Goal: Transaction & Acquisition: Purchase product/service

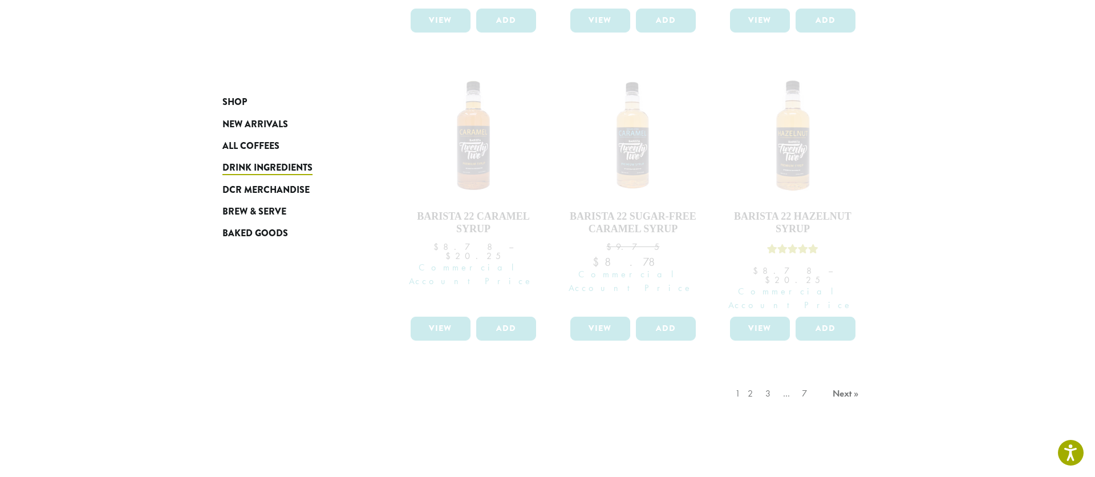
drag, startPoint x: 387, startPoint y: 114, endPoint x: 361, endPoint y: 128, distance: 29.1
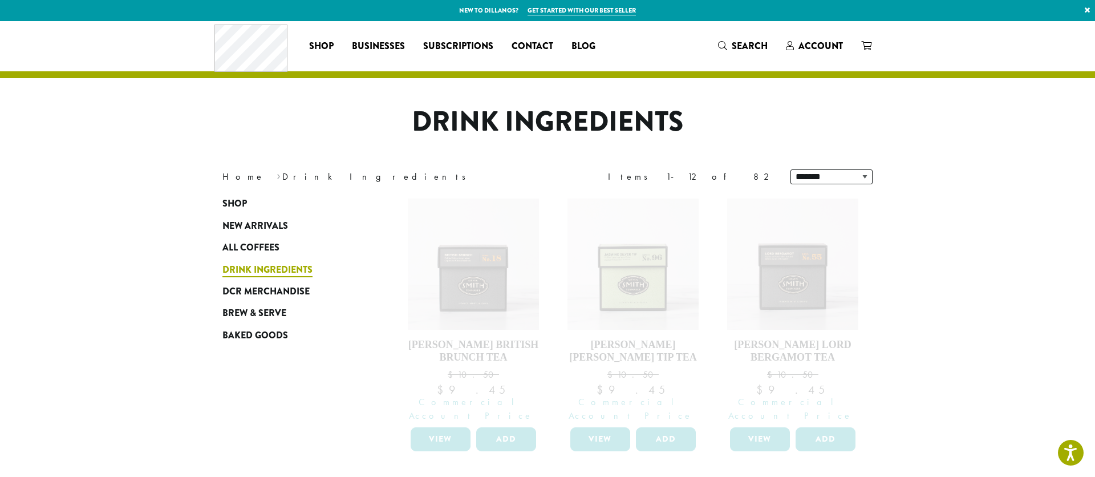
click at [258, 272] on span "Drink Ingredients" at bounding box center [267, 270] width 90 height 14
click at [734, 45] on span "Search" at bounding box center [749, 45] width 36 height 13
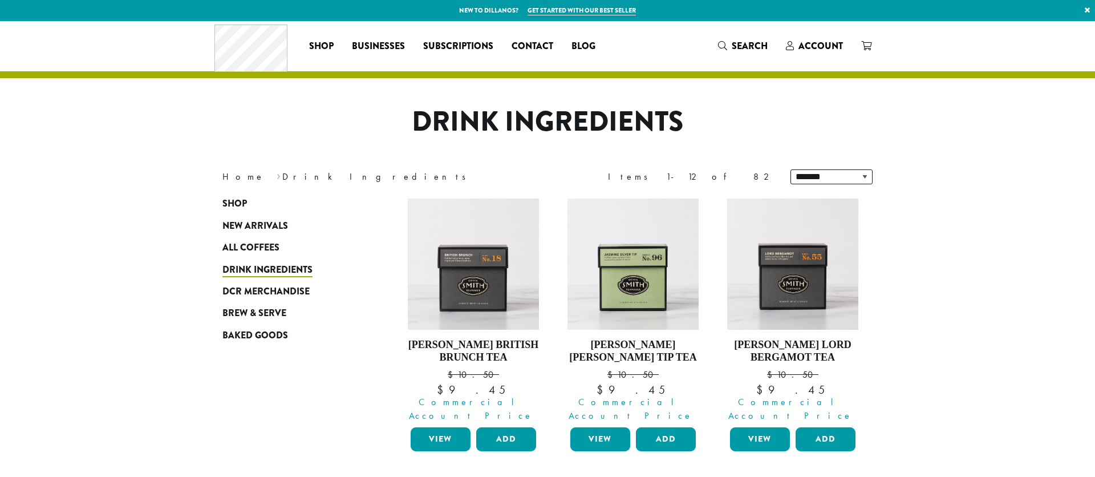
click at [448, 107] on h1 "Drink Ingredients" at bounding box center [547, 121] width 667 height 33
click at [745, 44] on span "Search" at bounding box center [749, 45] width 36 height 13
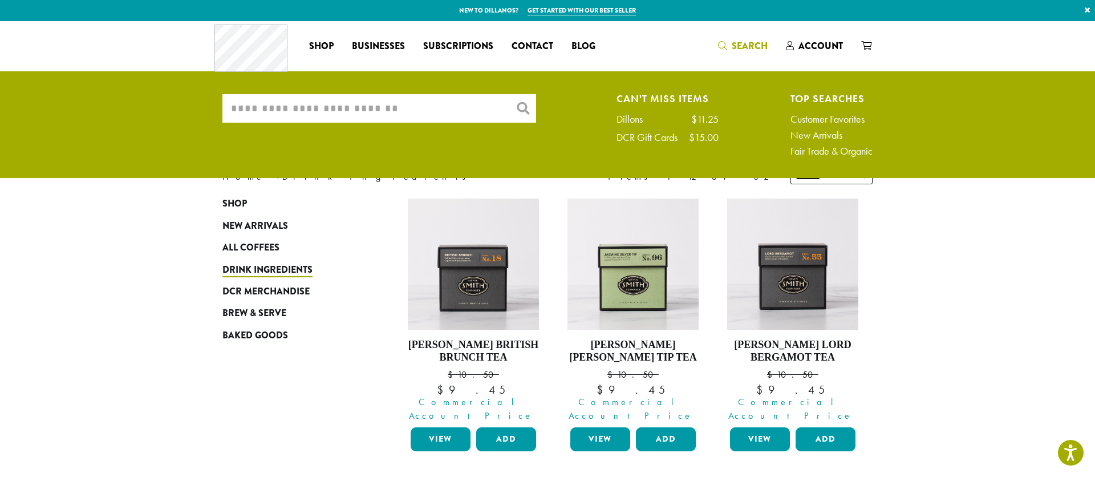
click at [436, 111] on input "What are you searching for?" at bounding box center [379, 108] width 314 height 29
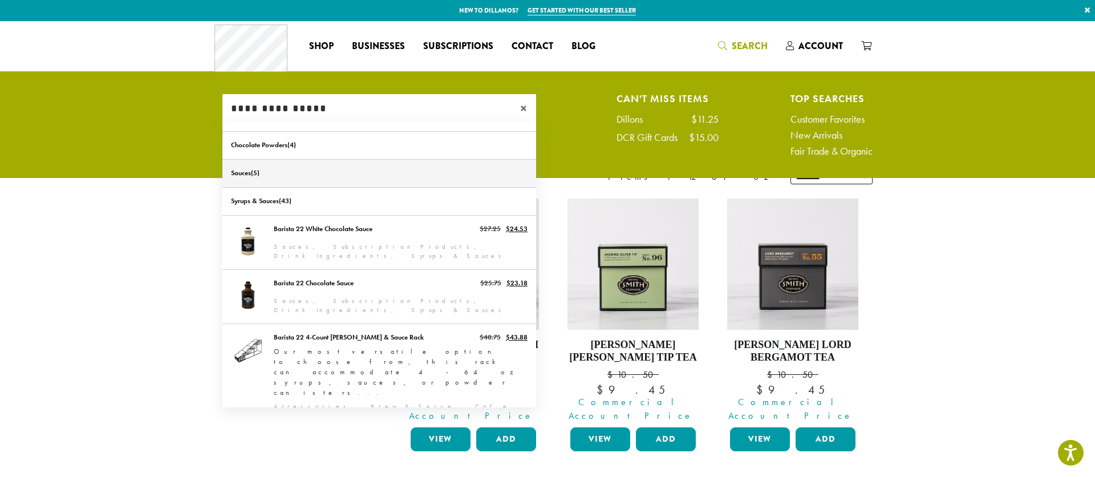
type input "**********"
click at [252, 174] on link "Sauces" at bounding box center [379, 173] width 314 height 27
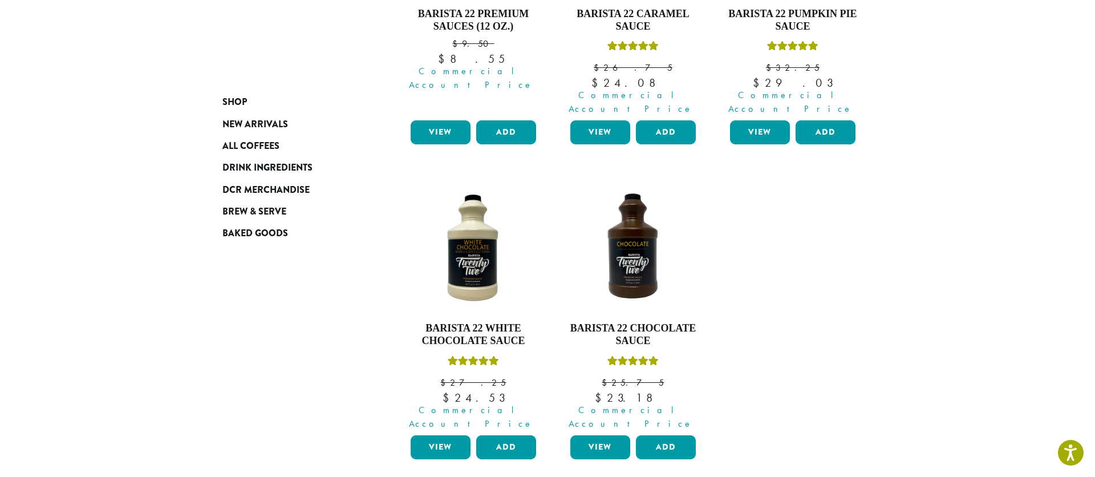
scroll to position [337, 0]
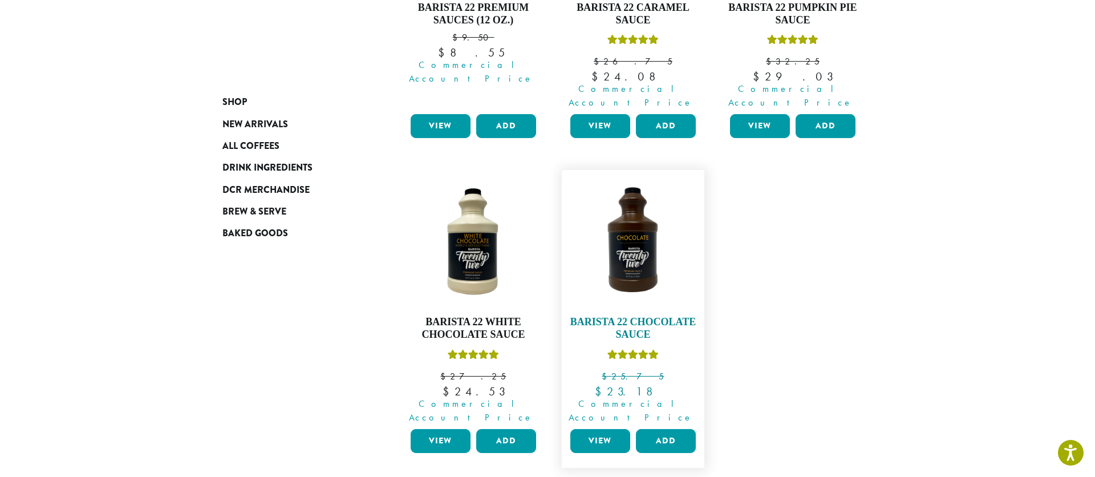
click at [636, 263] on img at bounding box center [632, 241] width 131 height 131
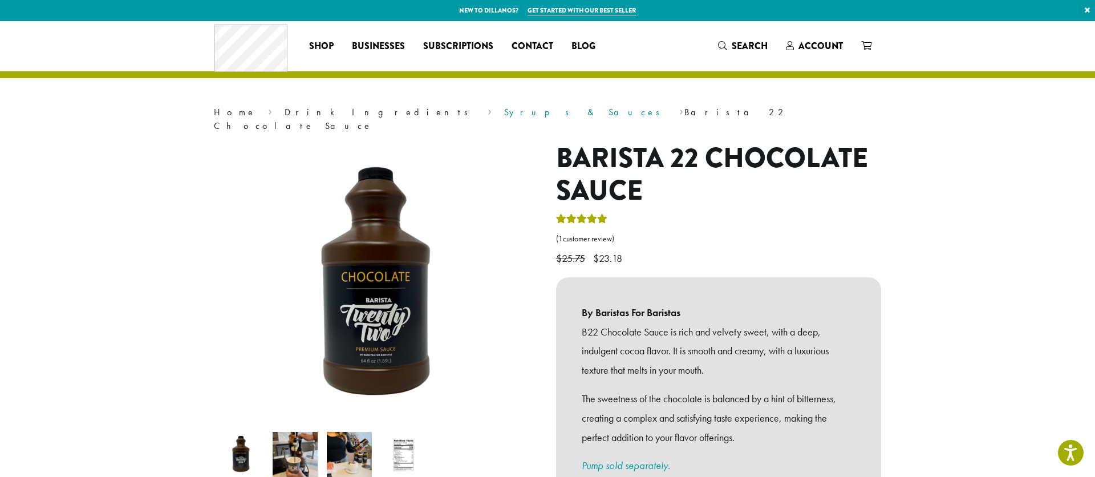
click at [504, 112] on link "Syrups & Sauces" at bounding box center [585, 112] width 163 height 12
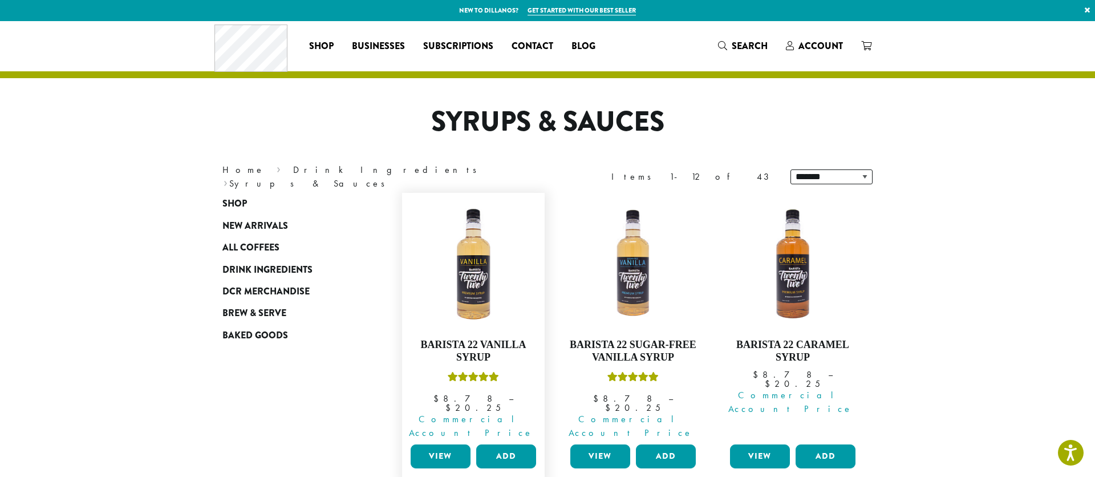
click at [442, 444] on link "View" at bounding box center [440, 456] width 60 height 24
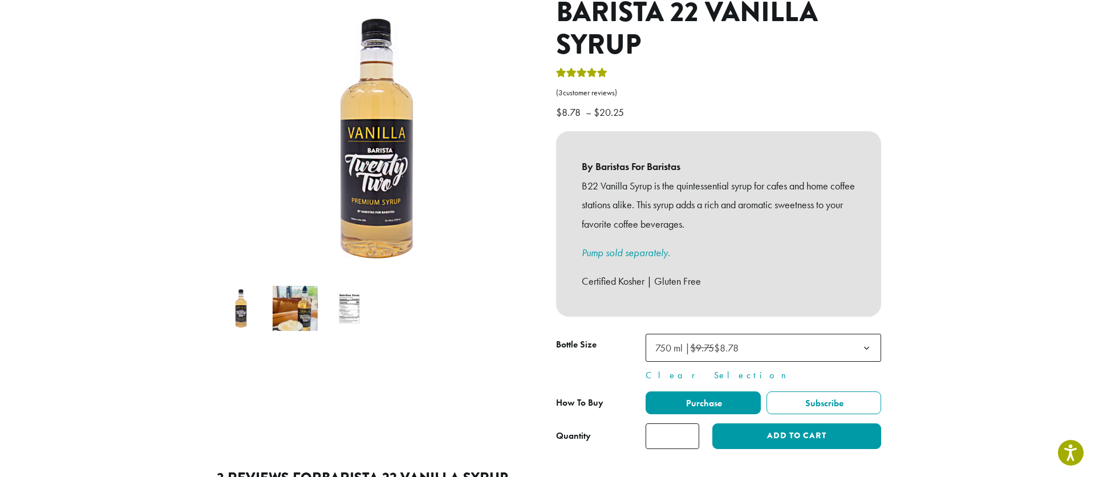
scroll to position [148, 0]
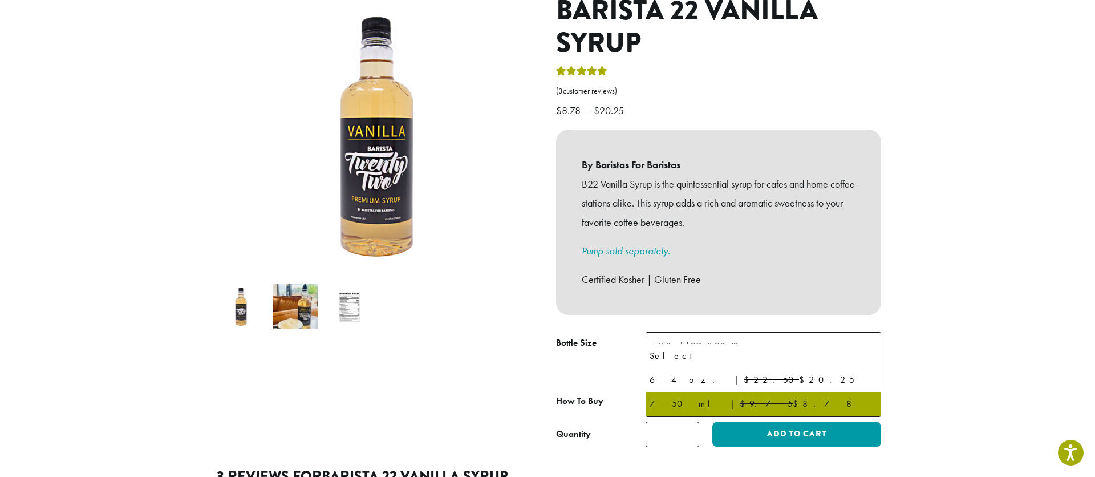
click at [866, 333] on b at bounding box center [866, 346] width 28 height 28
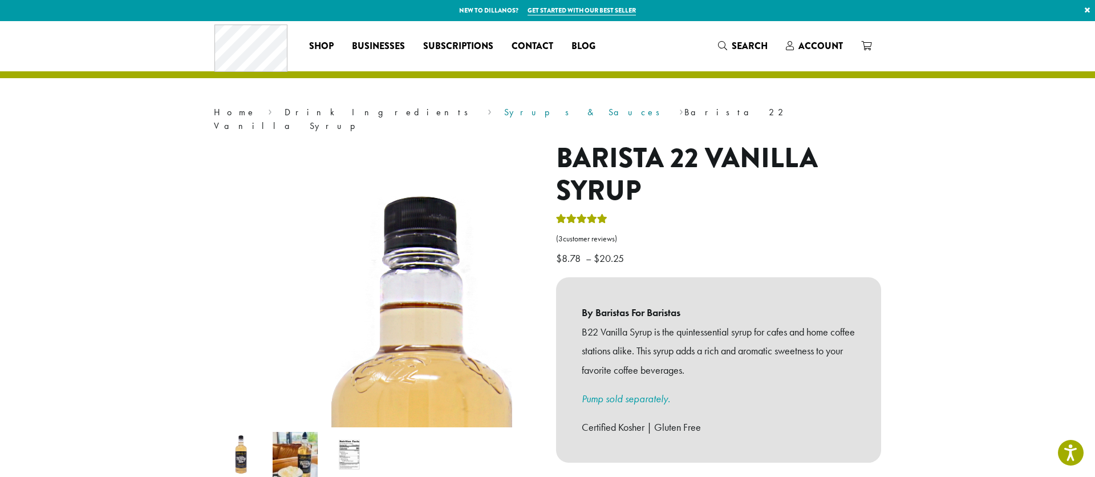
scroll to position [17, 0]
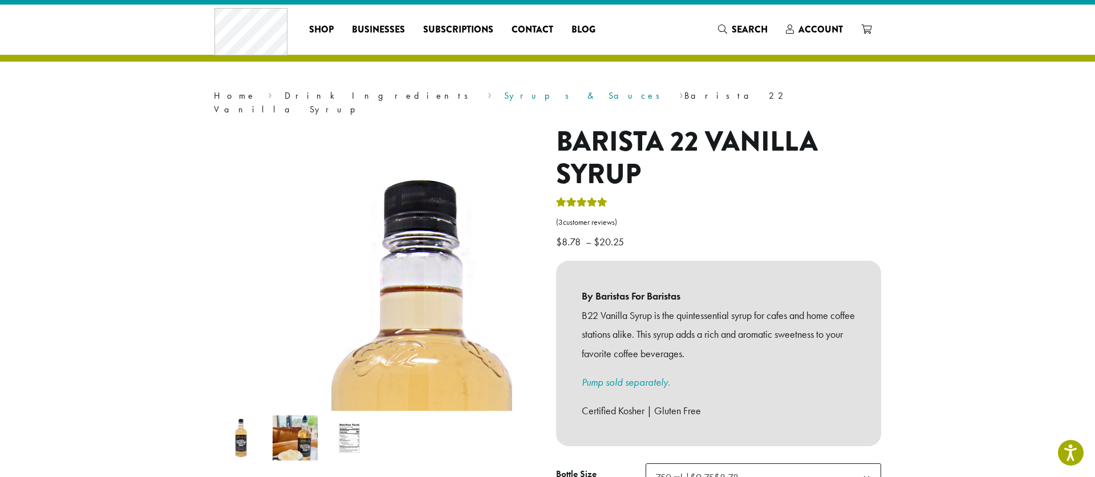
click at [339, 112] on div "Home › Drink Ingredients › Syrups & Sauces › Barista 22 Vanilla Syrup Barista 2…" at bounding box center [547, 467] width 684 height 924
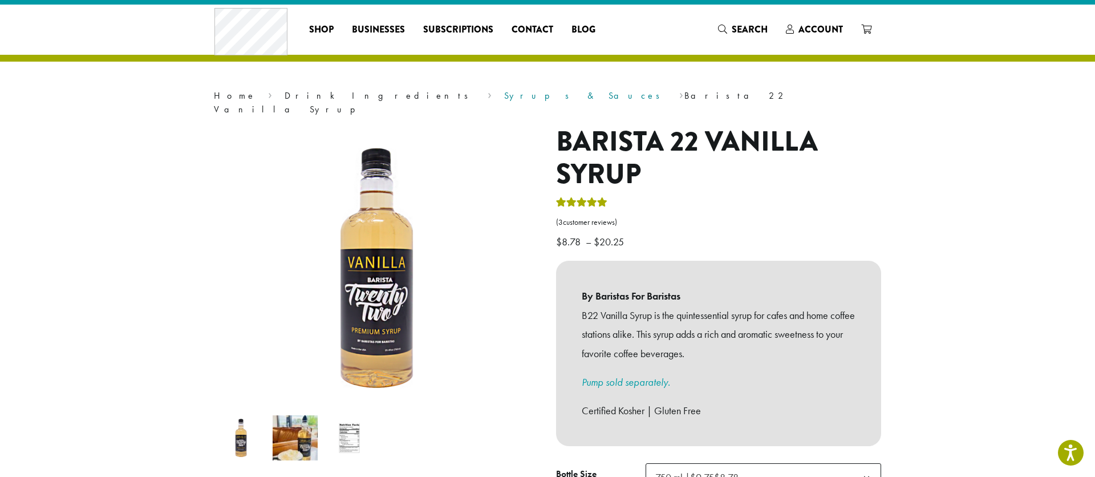
click at [504, 91] on link "Syrups & Sauces" at bounding box center [585, 96] width 163 height 12
click at [504, 97] on link "Syrups & Sauces" at bounding box center [585, 96] width 163 height 12
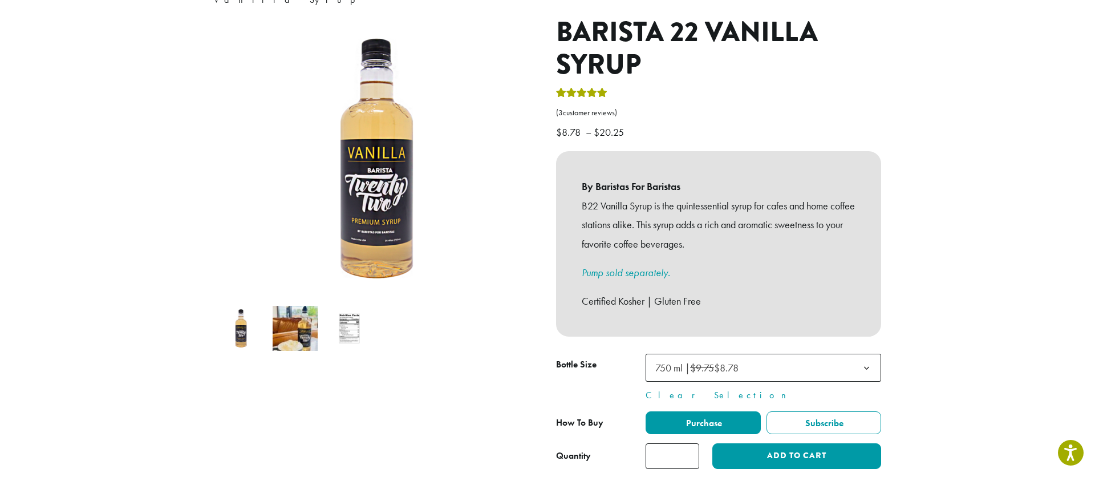
scroll to position [103, 0]
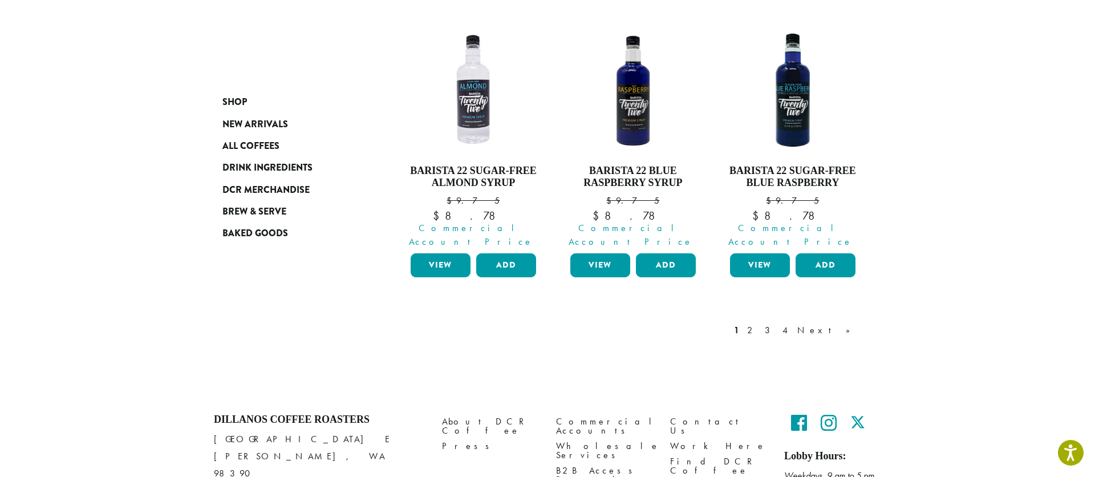
scroll to position [1111, 0]
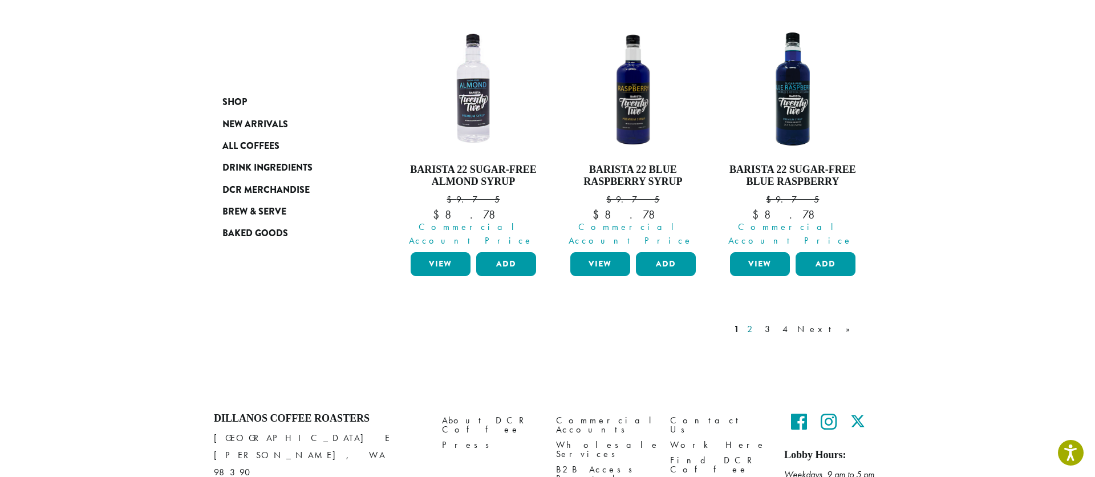
click at [759, 322] on link "2" at bounding box center [752, 329] width 14 height 14
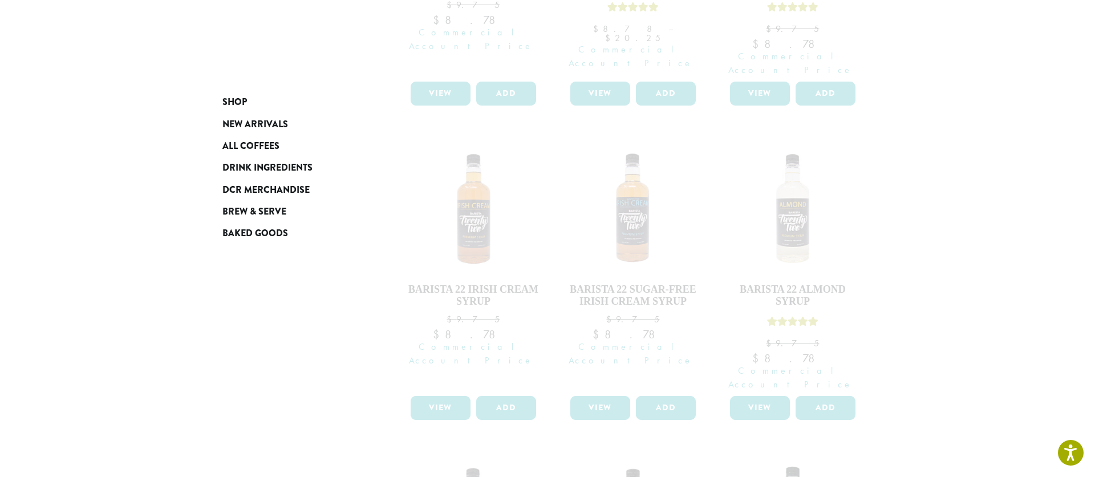
scroll to position [1111, 0]
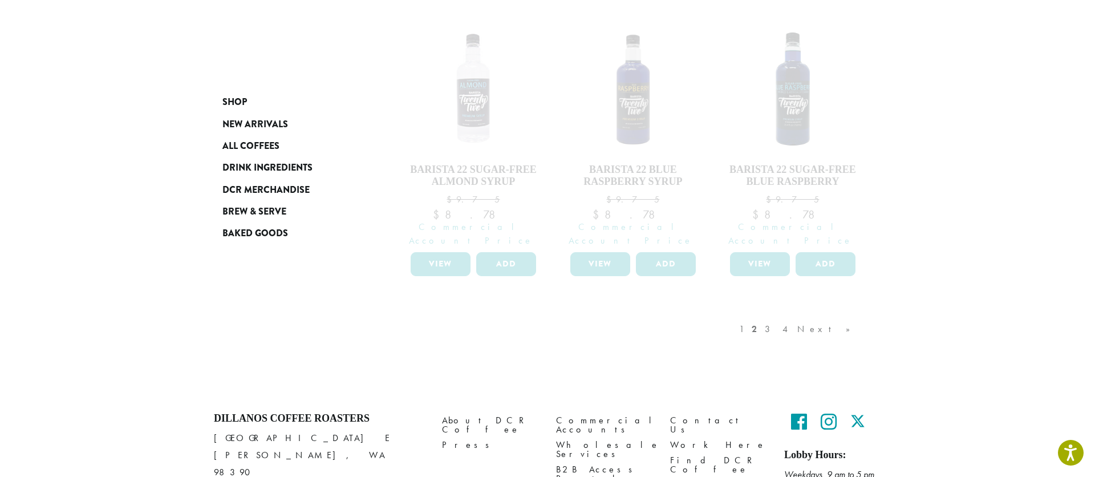
click at [811, 314] on div "1 2 3 4 Next »" at bounding box center [800, 341] width 127 height 54
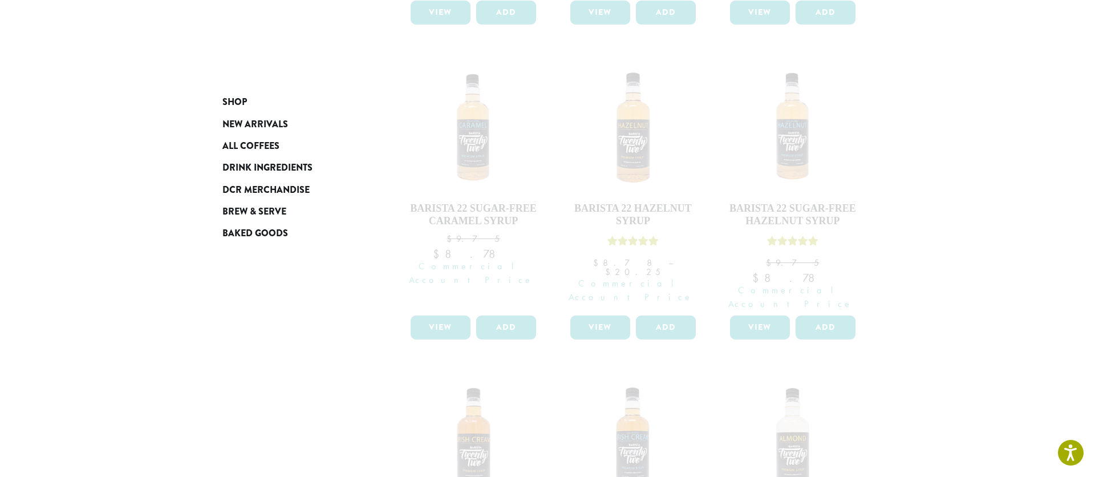
scroll to position [0, 0]
